Goal: Task Accomplishment & Management: Use online tool/utility

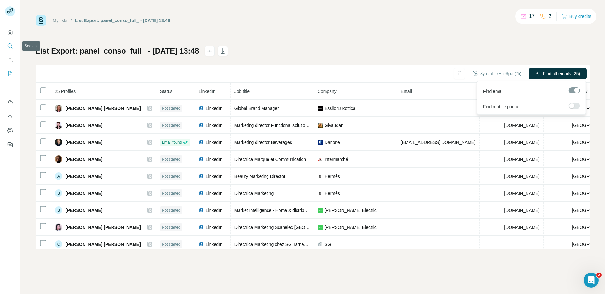
click at [7, 45] on icon "Search" at bounding box center [10, 46] width 6 height 6
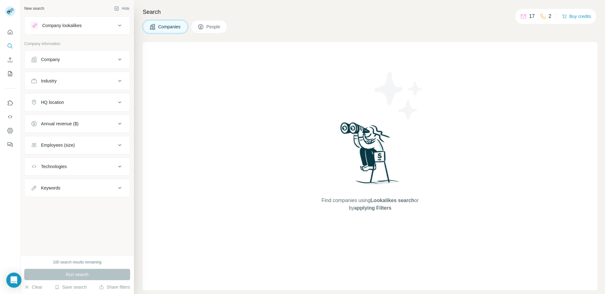
click at [44, 46] on p "Company information" at bounding box center [77, 44] width 106 height 6
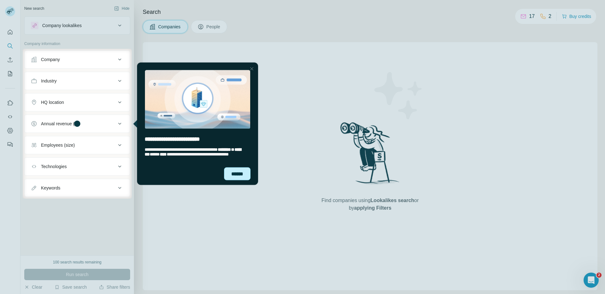
click at [243, 178] on div "******" at bounding box center [237, 173] width 26 height 13
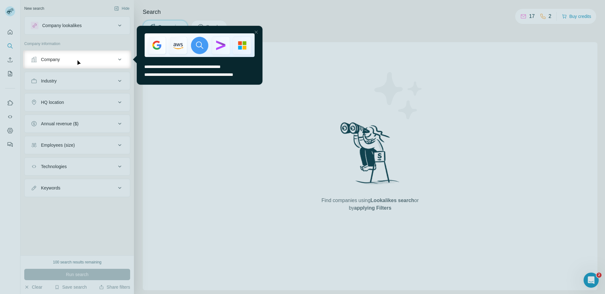
drag, startPoint x: 256, startPoint y: 33, endPoint x: 388, endPoint y: 58, distance: 133.5
click at [256, 33] on div at bounding box center [256, 32] width 8 height 8
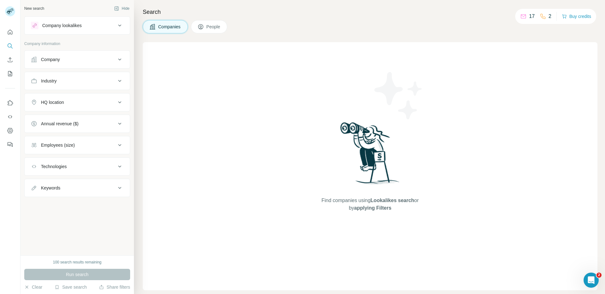
click at [209, 25] on span "People" at bounding box center [213, 27] width 14 height 6
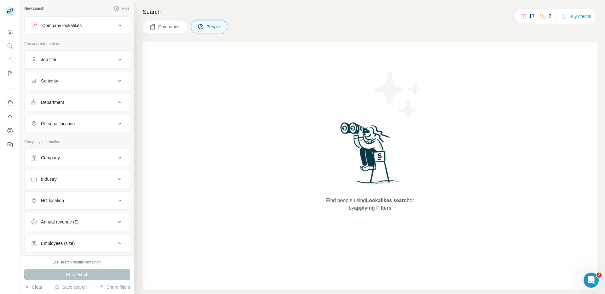
click at [54, 42] on p "Personal information" at bounding box center [77, 44] width 106 height 6
click at [8, 31] on icon "Quick start" at bounding box center [10, 32] width 5 height 5
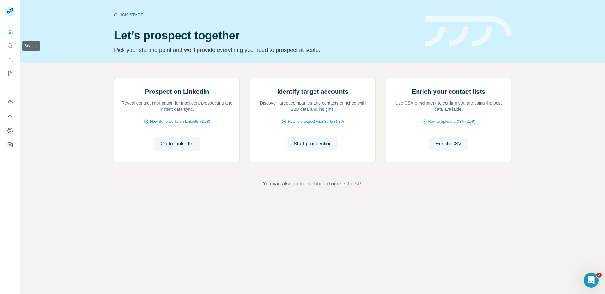
click at [13, 43] on button "Search" at bounding box center [10, 45] width 10 height 11
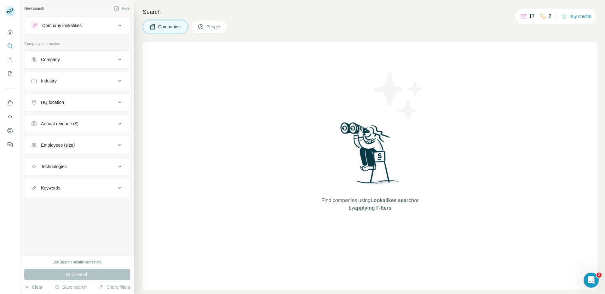
click at [208, 27] on span "People" at bounding box center [213, 27] width 14 height 6
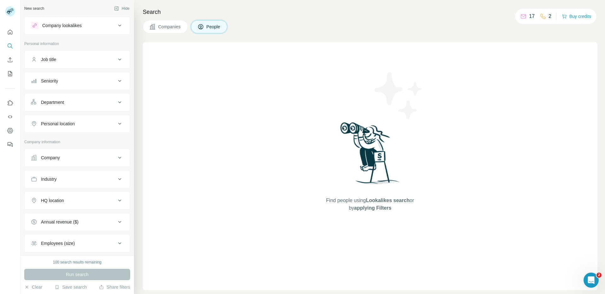
click at [208, 27] on span "People" at bounding box center [213, 27] width 14 height 6
click at [7, 103] on icon "Use Surfe on LinkedIn" at bounding box center [10, 103] width 6 height 6
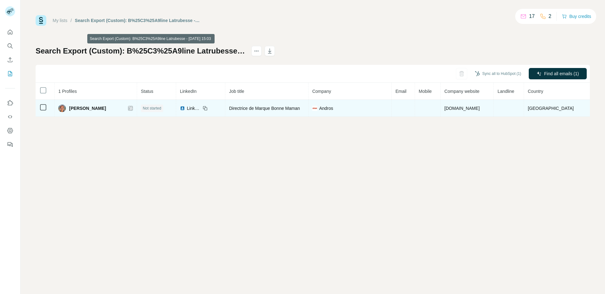
click at [411, 105] on td at bounding box center [402, 108] width 23 height 17
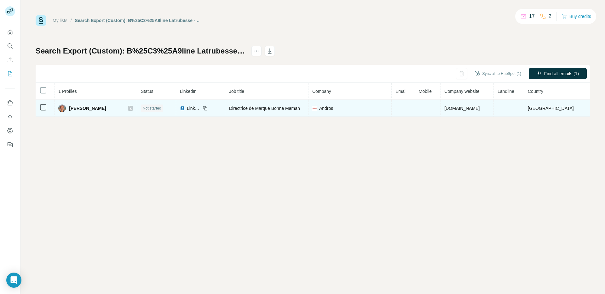
click at [415, 108] on td at bounding box center [402, 108] width 23 height 17
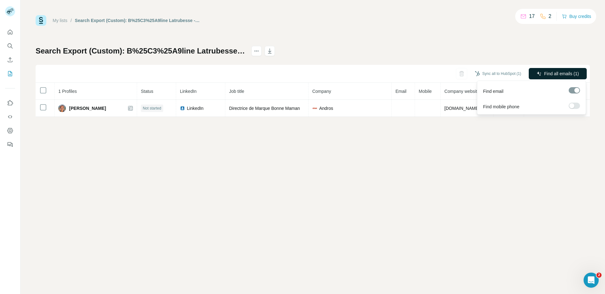
click at [544, 73] on span "Find all emails (1)" at bounding box center [561, 74] width 35 height 6
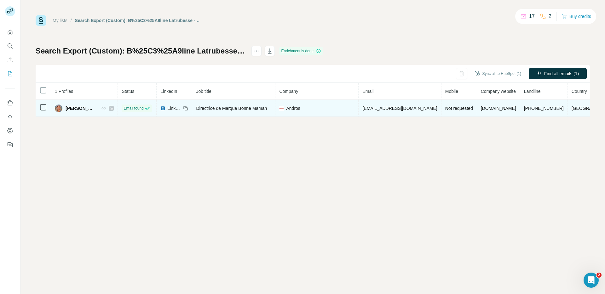
drag, startPoint x: 66, startPoint y: 109, endPoint x: 99, endPoint y: 111, distance: 32.5
click at [99, 111] on div "Béline Latrubesse" at bounding box center [84, 109] width 59 height 8
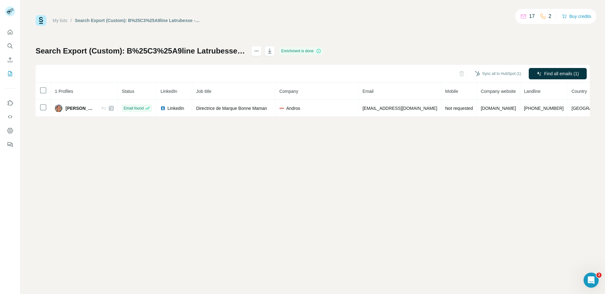
click at [99, 126] on div "My lists / Search Export (Custom): B%25C3%25A9line Latrubesse - 19/09/2025 15:0…" at bounding box center [312, 147] width 584 height 294
click at [489, 73] on button "Sync all to HubSpot (1)" at bounding box center [497, 73] width 55 height 9
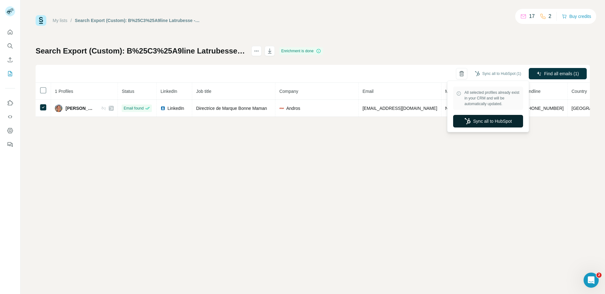
click at [500, 122] on button "Sync all to HubSpot" at bounding box center [488, 121] width 70 height 13
